Goal: Find specific page/section: Find specific page/section

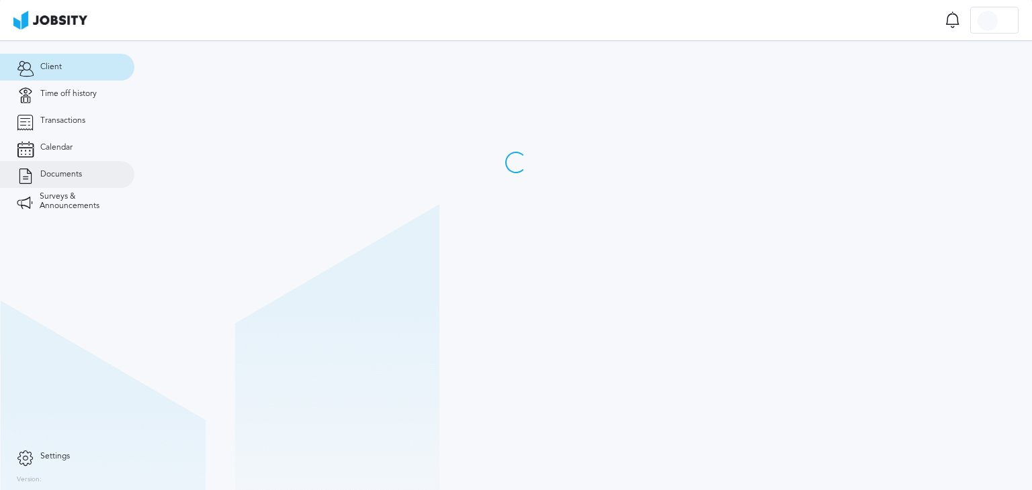
click at [75, 171] on span "Documents" at bounding box center [61, 174] width 42 height 9
click at [60, 170] on span "Documents" at bounding box center [61, 174] width 42 height 9
